Goal: Information Seeking & Learning: Learn about a topic

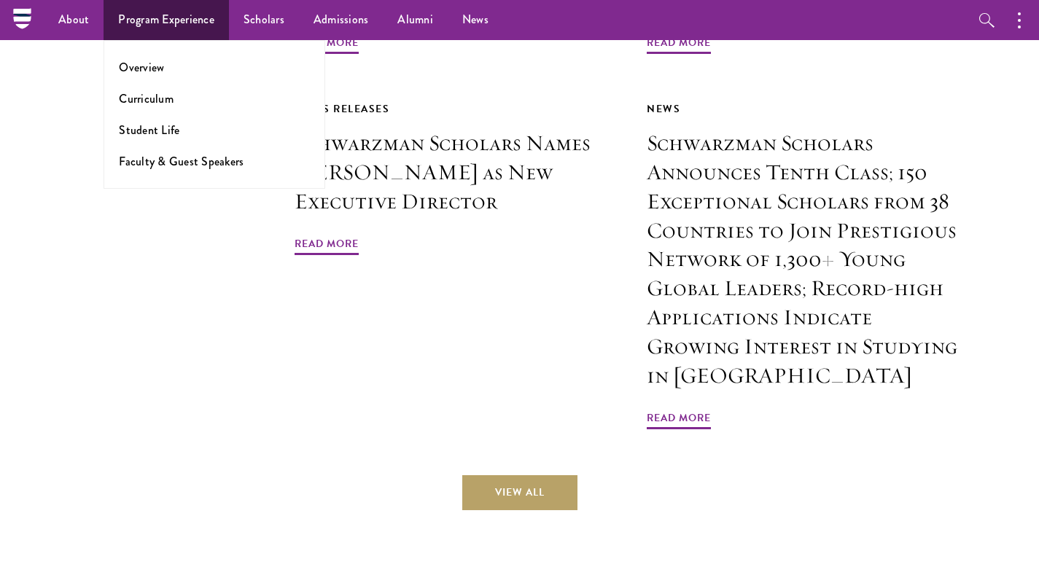
scroll to position [3480, 0]
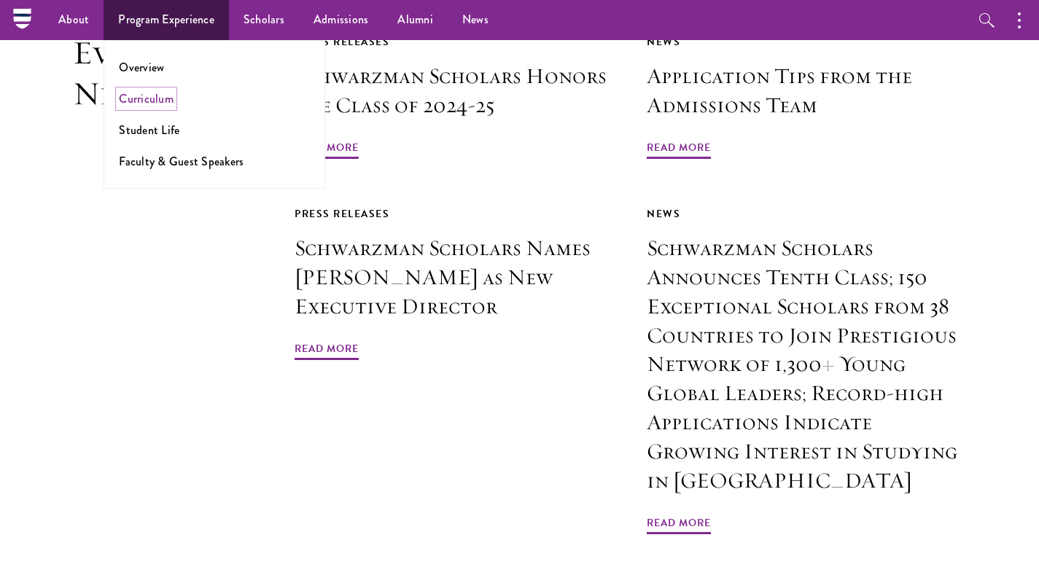
click at [147, 101] on link "Curriculum" at bounding box center [146, 98] width 55 height 17
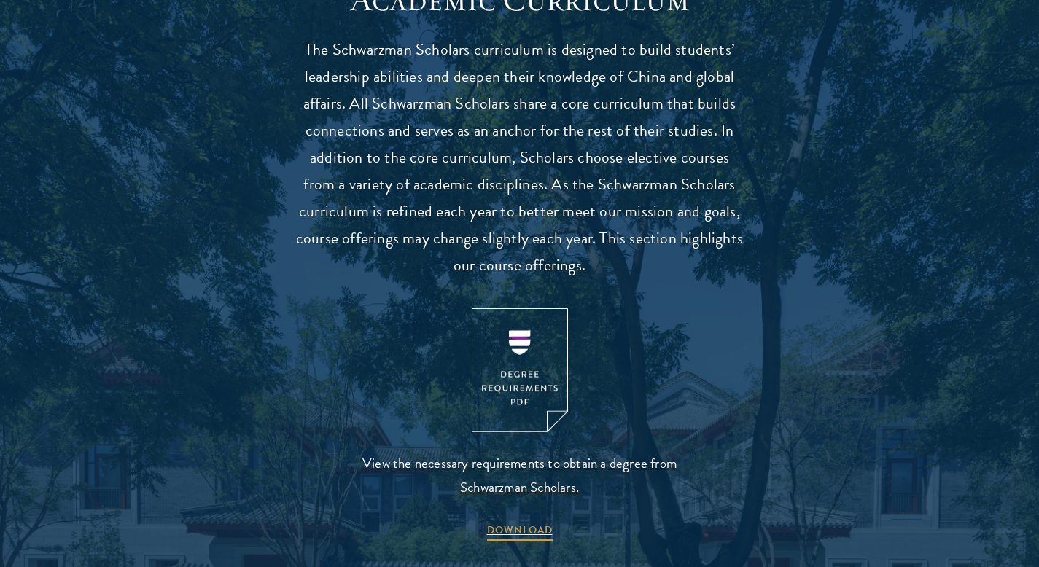
scroll to position [1329, 0]
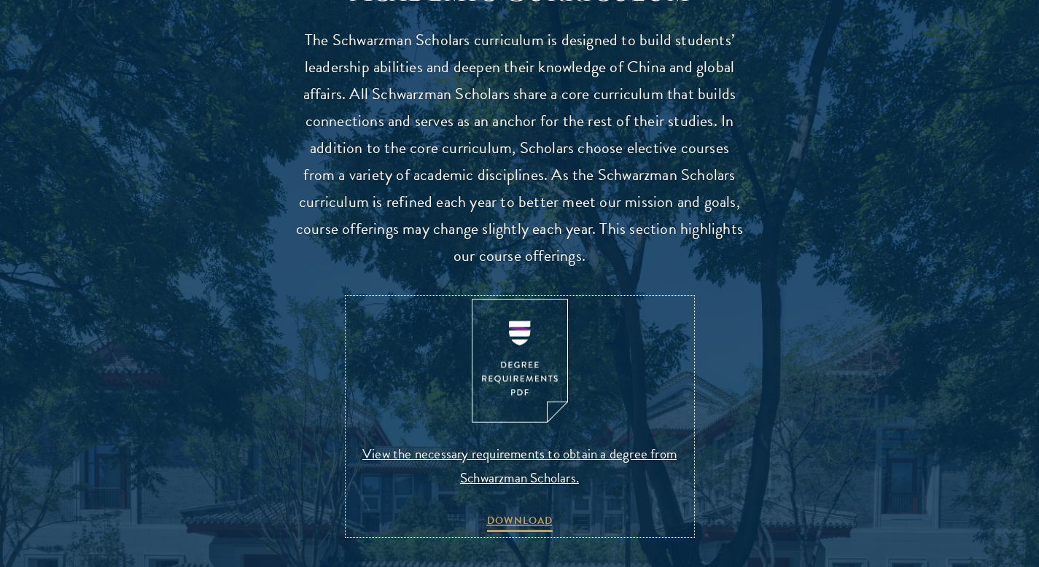
click at [597, 456] on span "View the necessary requirements to obtain a degree from Schwarzman Scholars." at bounding box center [519, 466] width 343 height 48
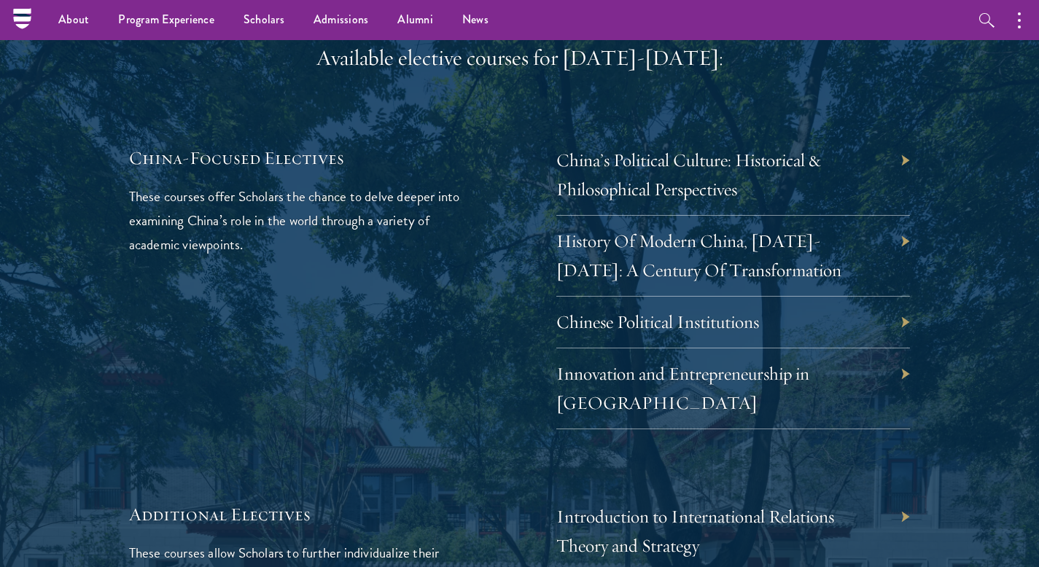
scroll to position [4231, 0]
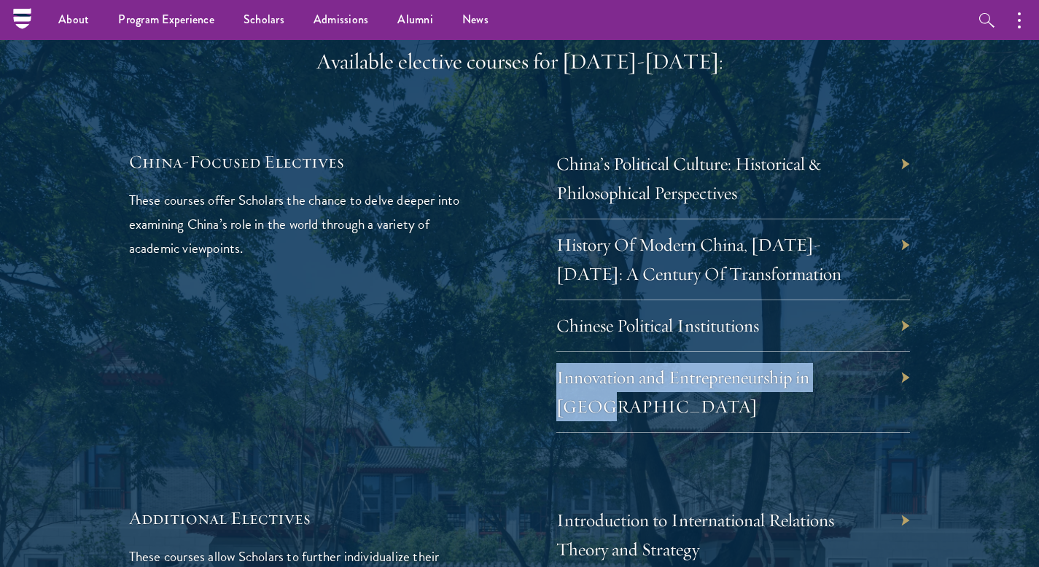
click at [474, 380] on div "Available elective courses for 2024-2025: China-Focused Electives These courses…" at bounding box center [519, 389] width 781 height 684
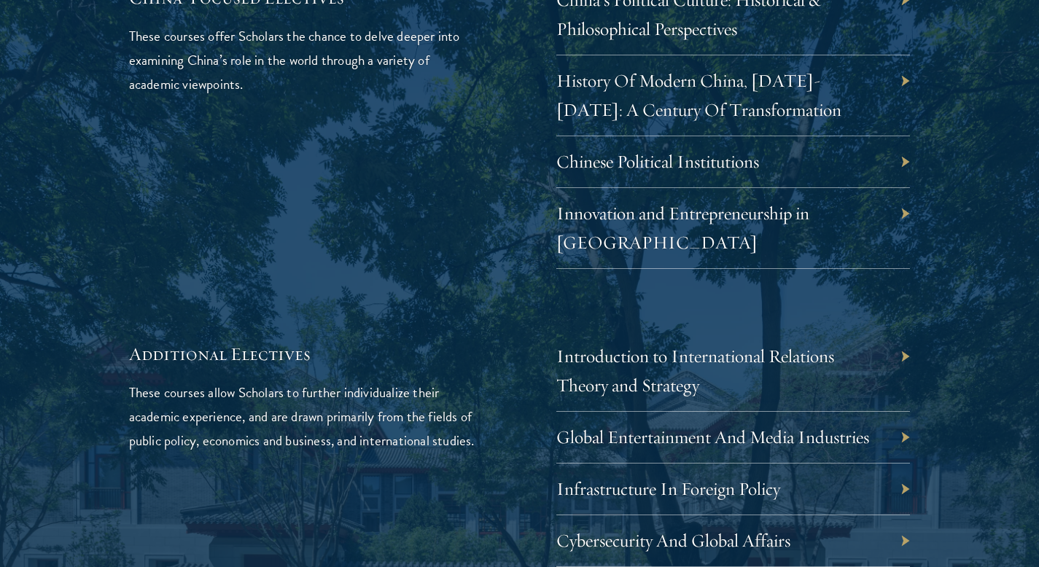
scroll to position [4397, 0]
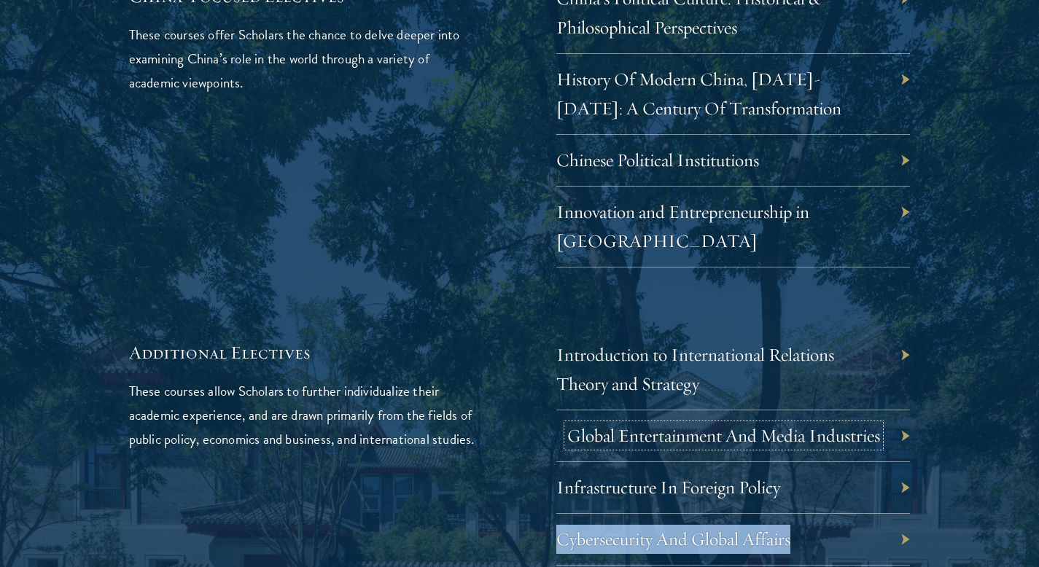
click at [624, 424] on link "Global Entertainment And Media Industries" at bounding box center [723, 435] width 313 height 23
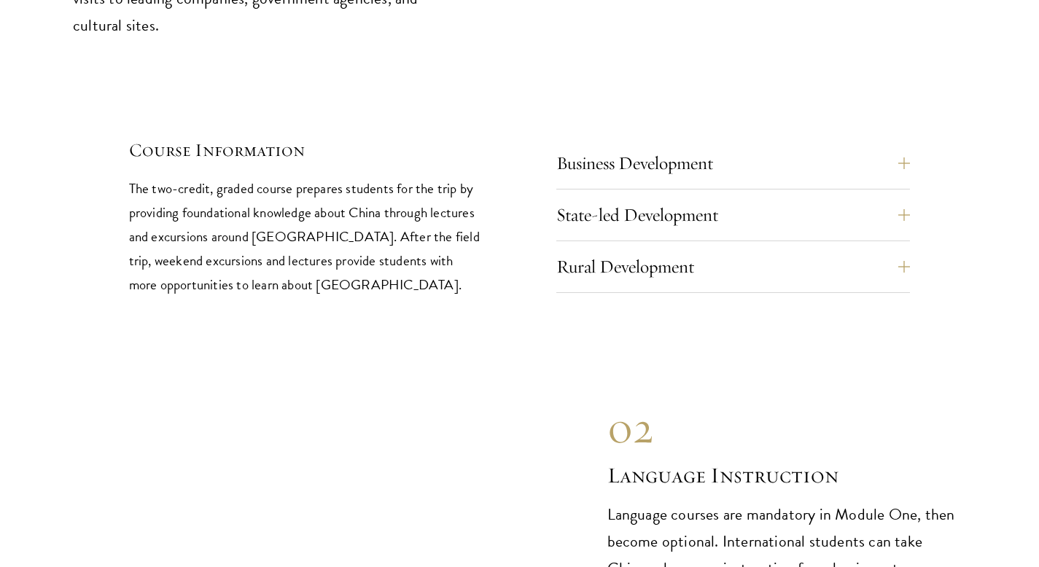
scroll to position [6215, 0]
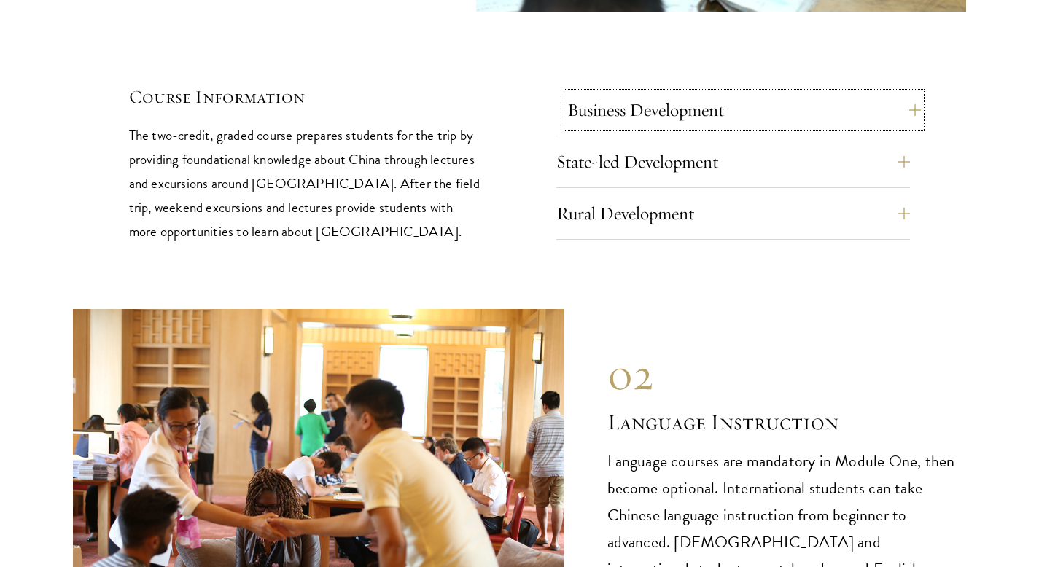
click at [583, 93] on button "Business Development" at bounding box center [744, 110] width 354 height 35
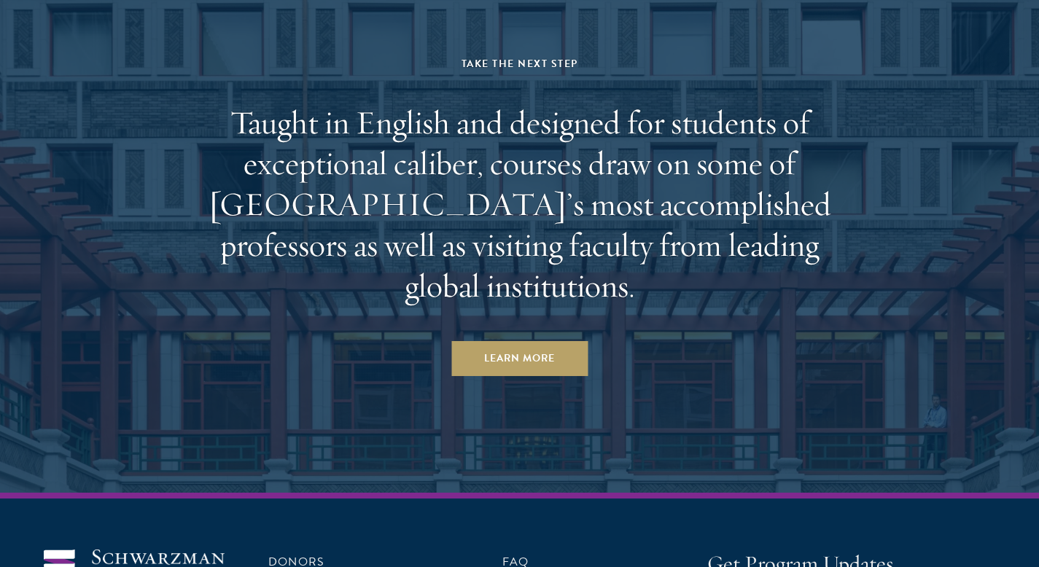
scroll to position [8969, 0]
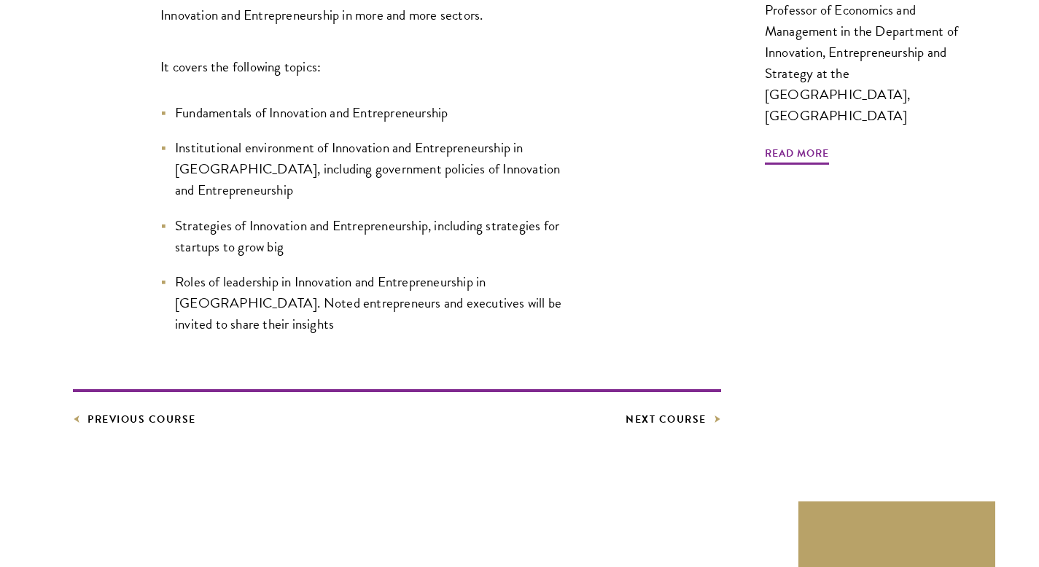
scroll to position [952, 0]
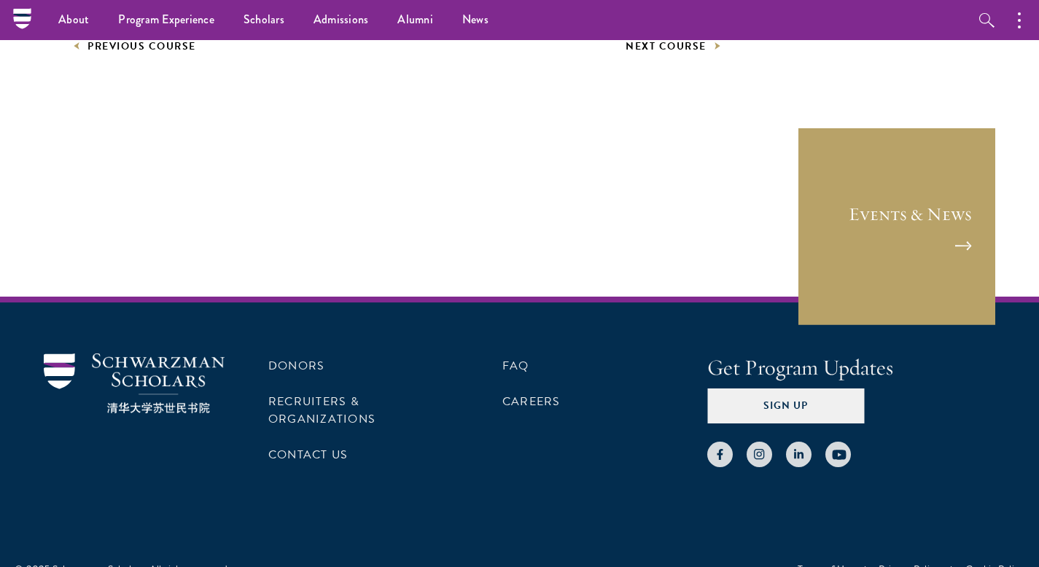
scroll to position [902, 0]
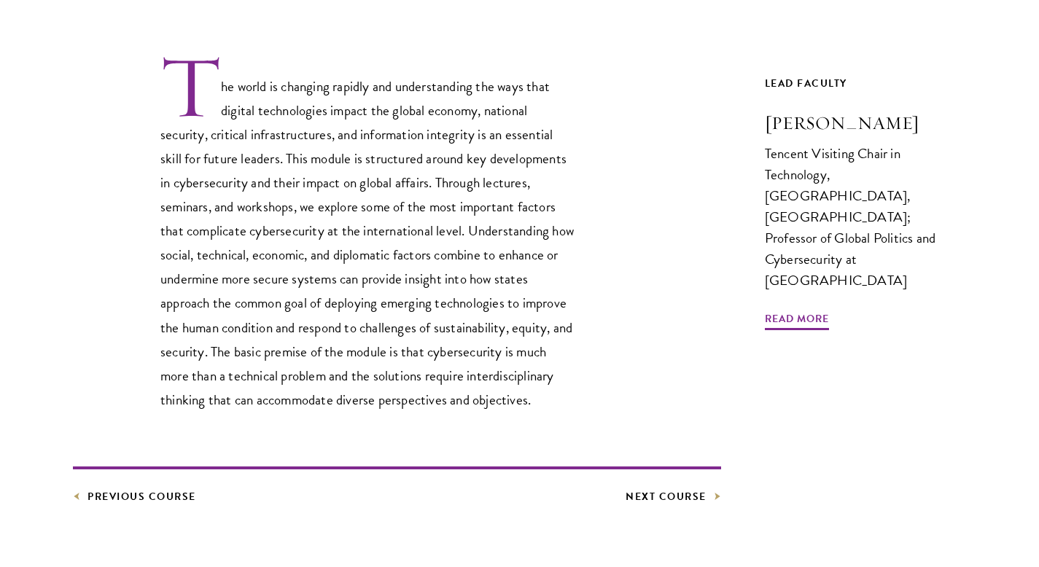
scroll to position [457, 0]
